Goal: Find specific page/section

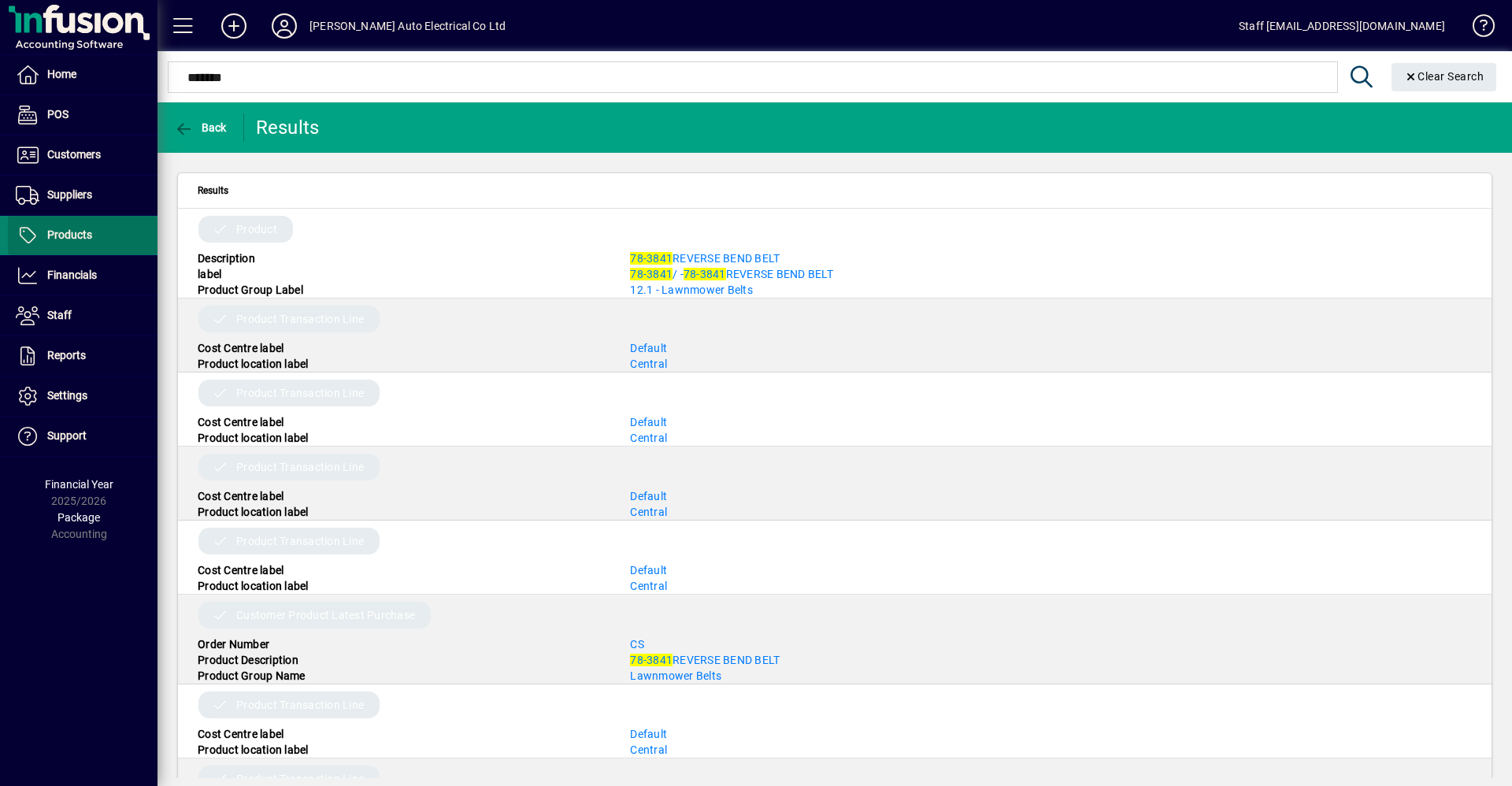
click at [49, 240] on span "Products" at bounding box center [49, 235] width 84 height 19
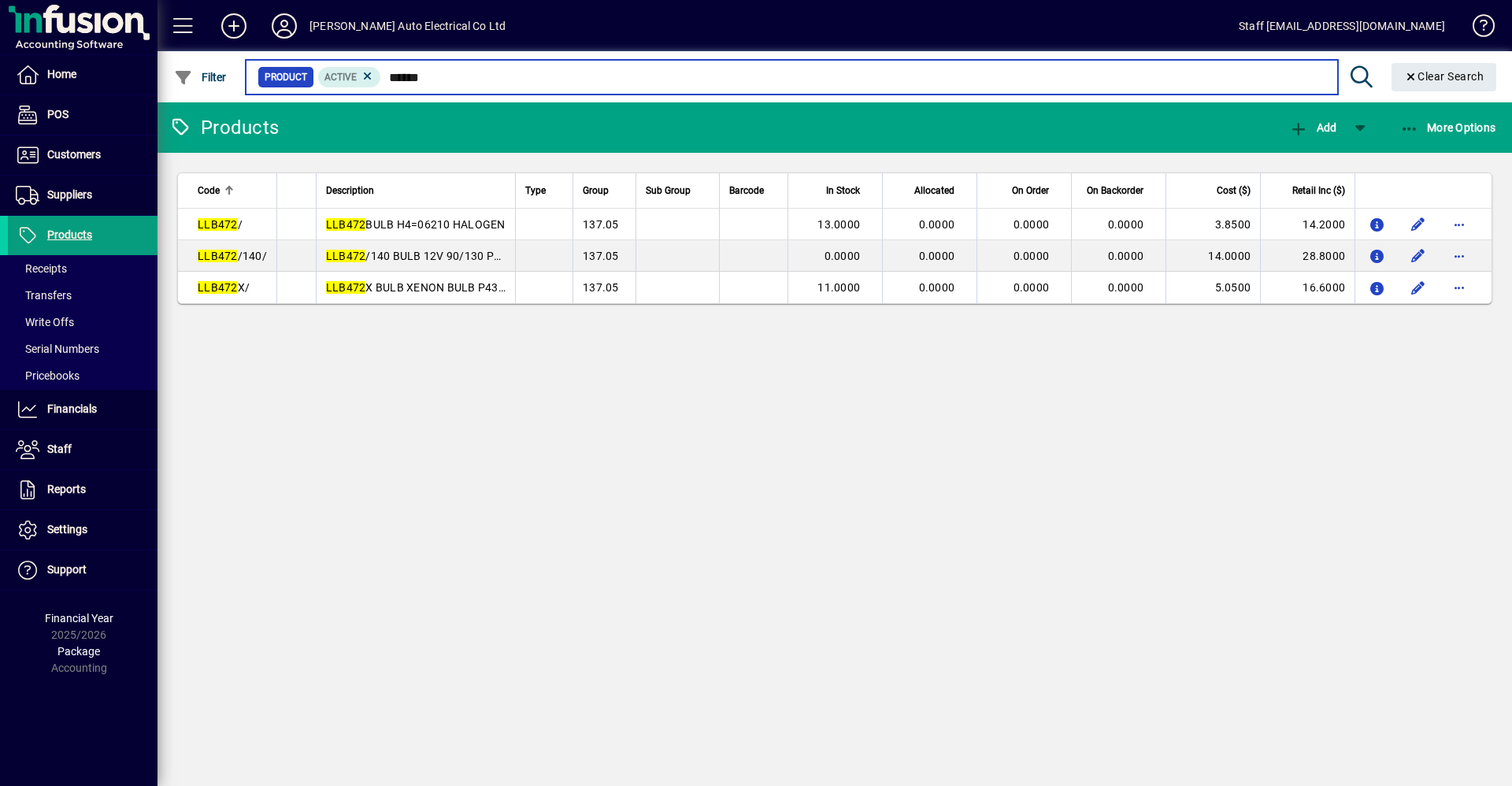
type input "******"
